Goal: Task Accomplishment & Management: Manage account settings

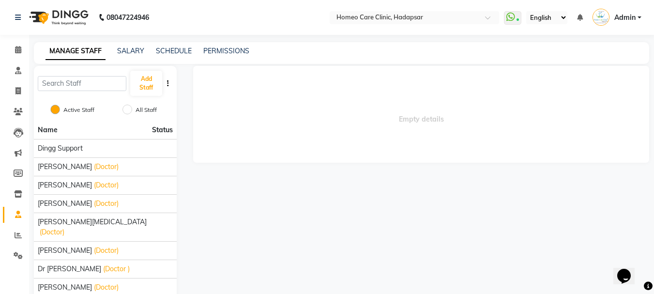
click at [628, 16] on span "Admin" at bounding box center [624, 18] width 21 height 10
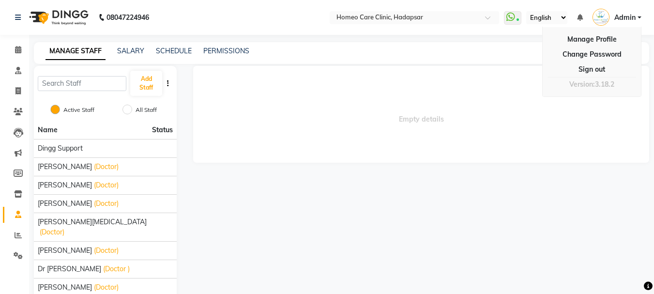
click at [601, 68] on link "Sign out" at bounding box center [591, 69] width 89 height 15
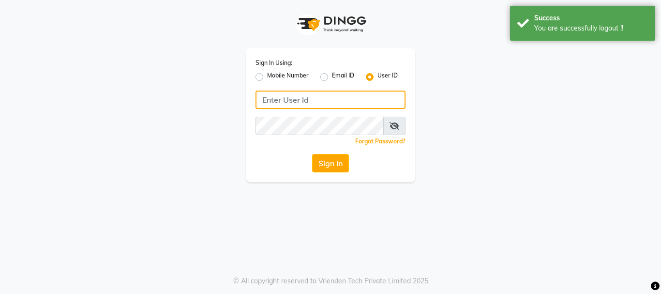
type input "homeocareclinic"
